Goal: Task Accomplishment & Management: Manage account settings

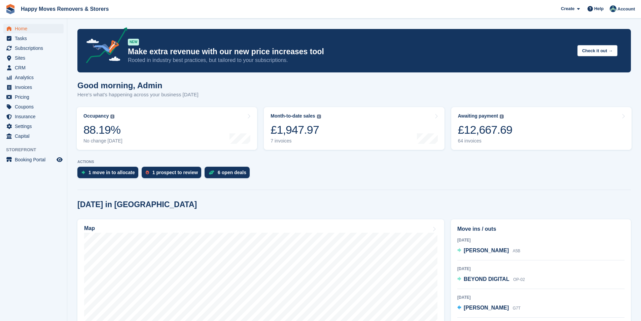
drag, startPoint x: 290, startPoint y: 141, endPoint x: 322, endPoint y: 150, distance: 32.6
click at [290, 141] on div "7 invoices" at bounding box center [296, 141] width 50 height 6
drag, startPoint x: 495, startPoint y: 134, endPoint x: 501, endPoint y: 137, distance: 6.5
click at [494, 134] on div "£12,667.69" at bounding box center [485, 130] width 55 height 14
click at [22, 68] on span "CRM" at bounding box center [35, 67] width 40 height 9
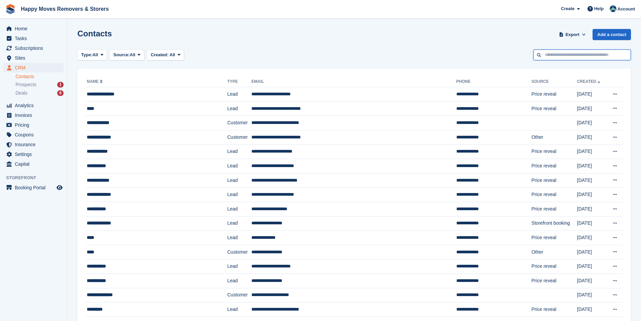
click at [557, 57] on input "text" at bounding box center [583, 54] width 98 height 11
type input "***"
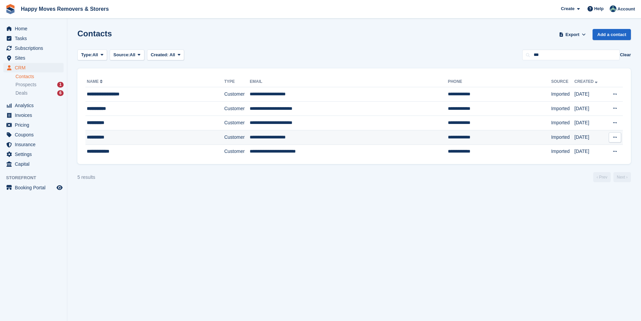
click at [224, 136] on td "Customer" at bounding box center [237, 137] width 26 height 14
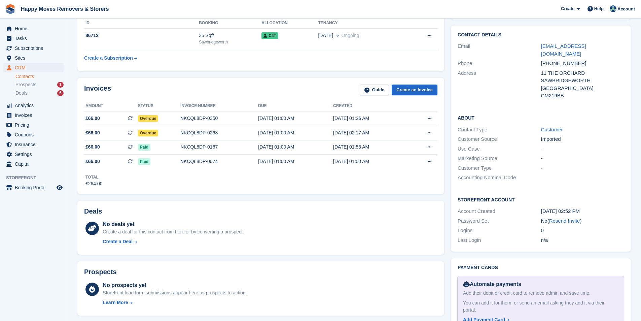
scroll to position [34, 0]
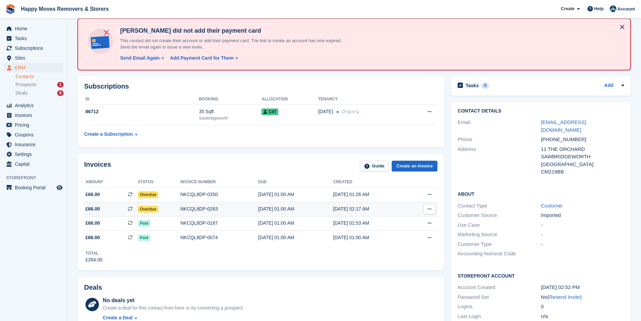
click at [149, 210] on span "Overdue" at bounding box center [148, 209] width 21 height 7
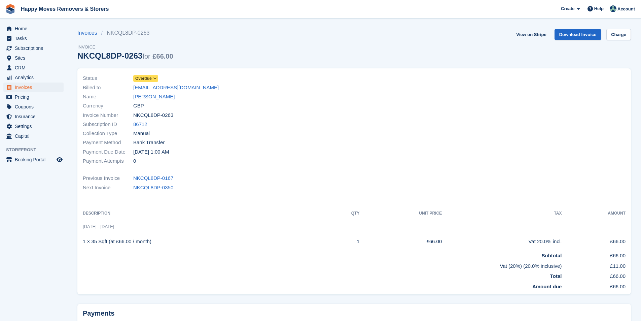
click at [145, 76] on span "Overdue" at bounding box center [143, 78] width 16 height 6
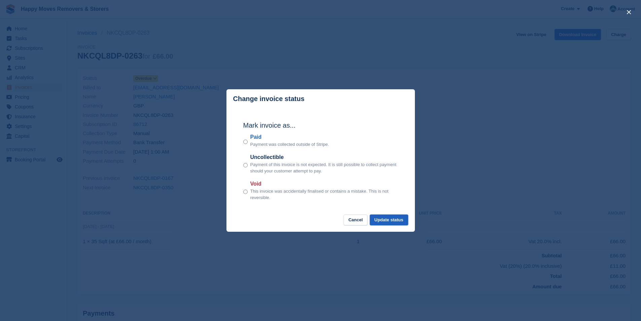
click at [387, 221] on button "Update status" at bounding box center [389, 219] width 38 height 11
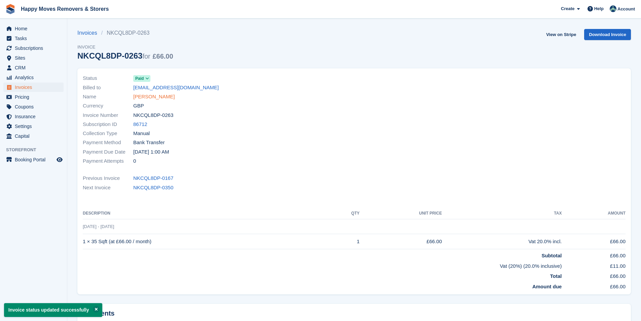
click at [148, 95] on link "[PERSON_NAME]" at bounding box center [153, 97] width 41 height 8
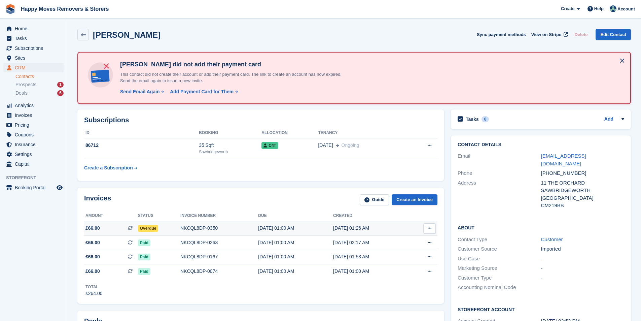
click at [150, 225] on div "Overdue" at bounding box center [159, 228] width 42 height 7
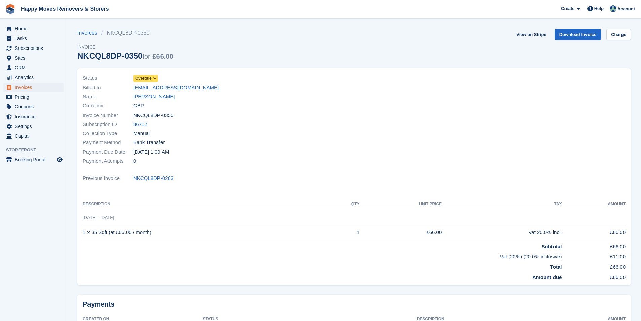
click at [147, 78] on span "Overdue" at bounding box center [143, 78] width 16 height 6
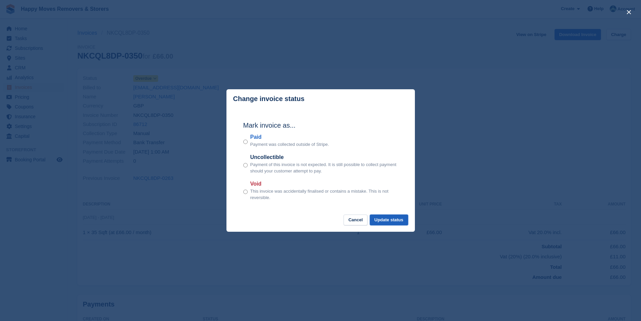
click at [384, 222] on button "Update status" at bounding box center [389, 219] width 38 height 11
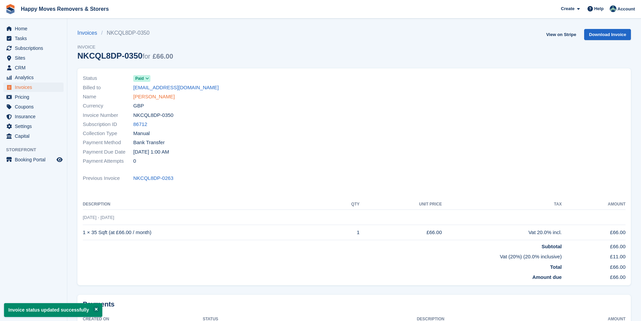
click at [145, 97] on link "[PERSON_NAME]" at bounding box center [153, 97] width 41 height 8
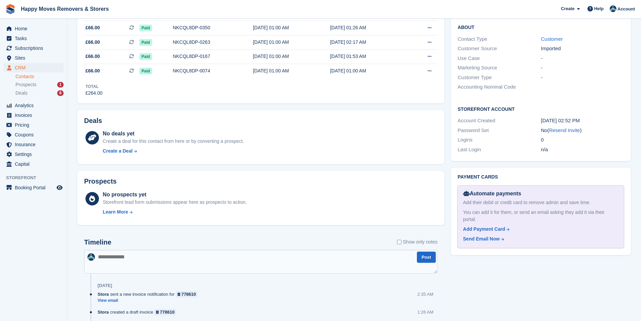
scroll to position [236, 0]
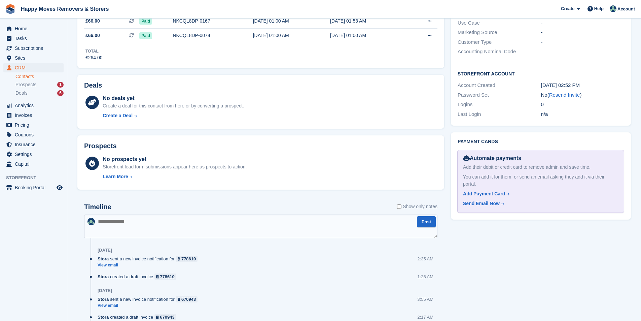
click at [125, 227] on textarea at bounding box center [260, 226] width 353 height 24
type textarea "**********"
click at [427, 223] on button "Post" at bounding box center [426, 221] width 19 height 11
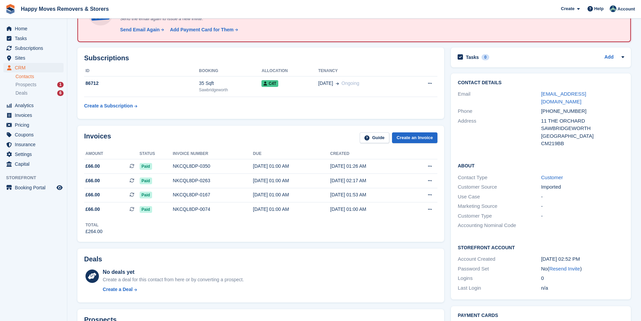
scroll to position [33, 0]
